Goal: Browse casually

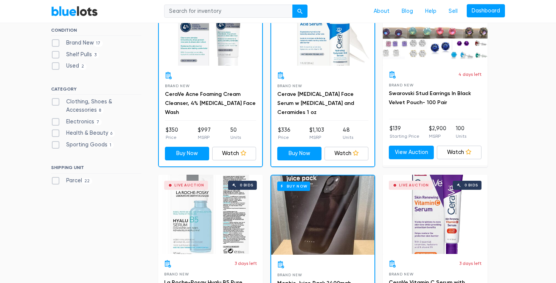
scroll to position [266, 0]
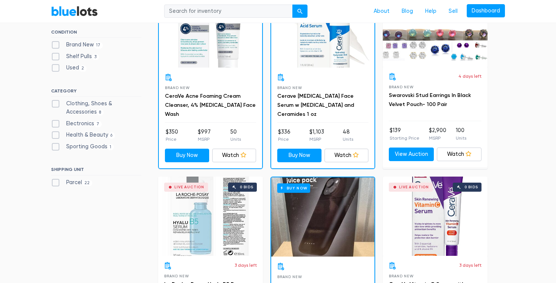
click at [100, 107] on label "Clothing, Shoes & Accessories 8" at bounding box center [96, 108] width 90 height 16
click at [56, 105] on Accessories"] "Clothing, Shoes & Accessories 8" at bounding box center [53, 102] width 5 height 5
checkbox Accessories"] "true"
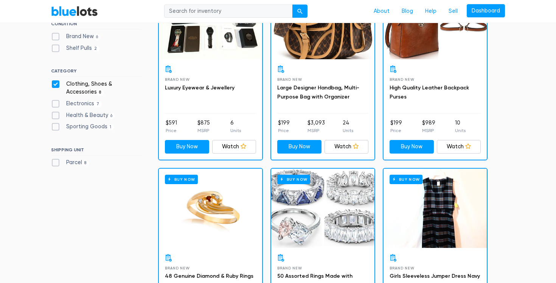
scroll to position [263, 0]
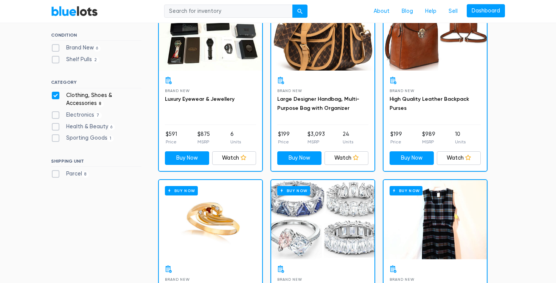
click at [53, 97] on label "Clothing, Shoes & Accessories 8" at bounding box center [96, 99] width 90 height 16
click at [53, 96] on Accessories"] "Clothing, Shoes & Accessories 8" at bounding box center [53, 93] width 5 height 5
checkbox Accessories"] "false"
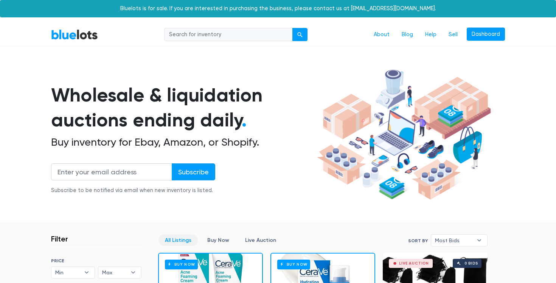
scroll to position [203, 0]
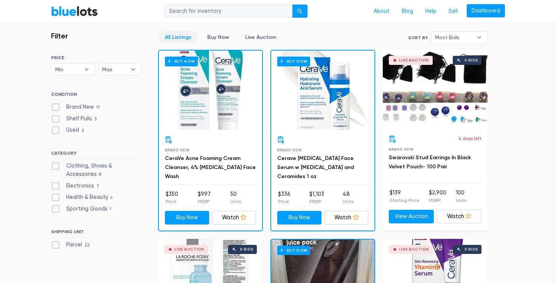
click at [57, 198] on label "Health & Beauty 6" at bounding box center [83, 197] width 64 height 8
click at [56, 198] on Beauty"] "Health & Beauty 6" at bounding box center [53, 195] width 5 height 5
checkbox Beauty"] "true"
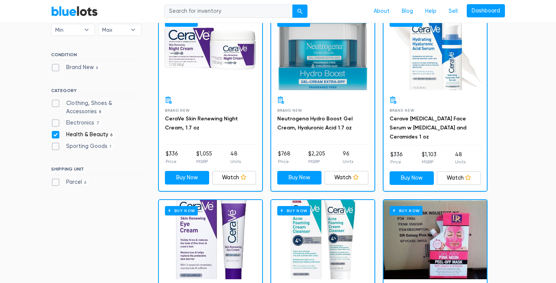
scroll to position [242, 0]
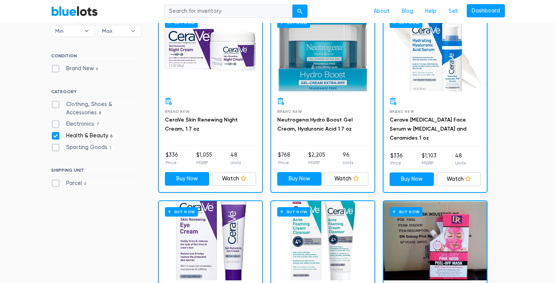
click at [56, 136] on label "Health & Beauty 6" at bounding box center [83, 136] width 64 height 8
click at [56, 136] on Beauty"] "Health & Beauty 6" at bounding box center [53, 134] width 5 height 5
checkbox Beauty"] "false"
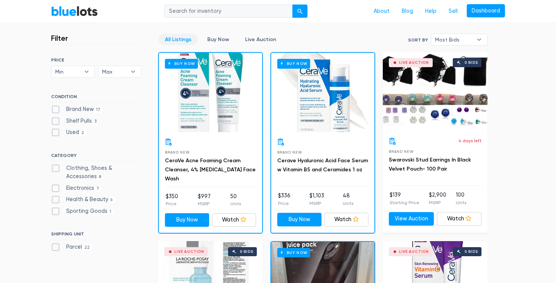
scroll to position [207, 0]
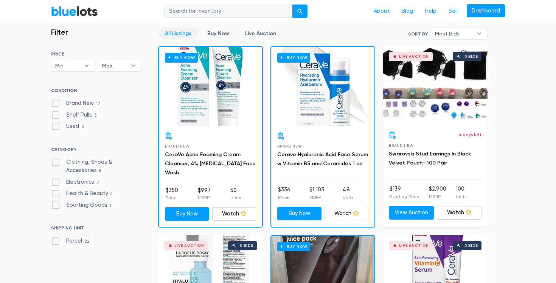
click at [88, 162] on label "Clothing, Shoes & Accessories 8" at bounding box center [96, 166] width 90 height 16
click at [56, 162] on Accessories"] "Clothing, Shoes & Accessories 8" at bounding box center [53, 160] width 5 height 5
checkbox Accessories"] "true"
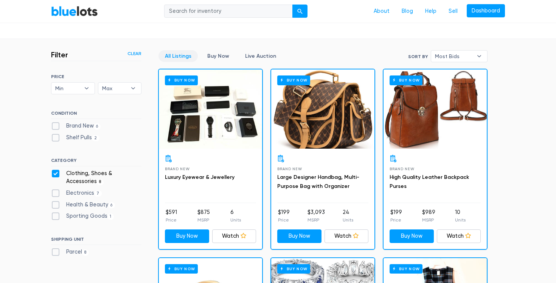
scroll to position [139, 0]
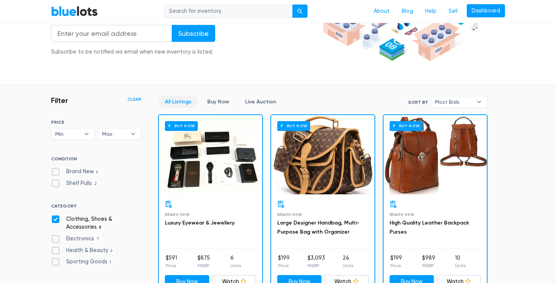
click at [79, 12] on link "BlueLots" at bounding box center [74, 11] width 47 height 11
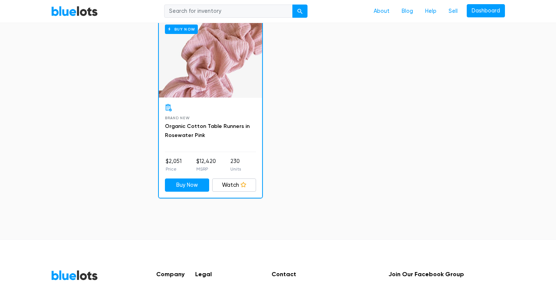
scroll to position [1930, 0]
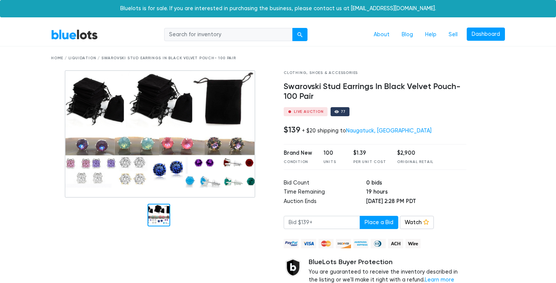
click at [161, 210] on div at bounding box center [158, 215] width 23 height 23
